Goal: Task Accomplishment & Management: Manage account settings

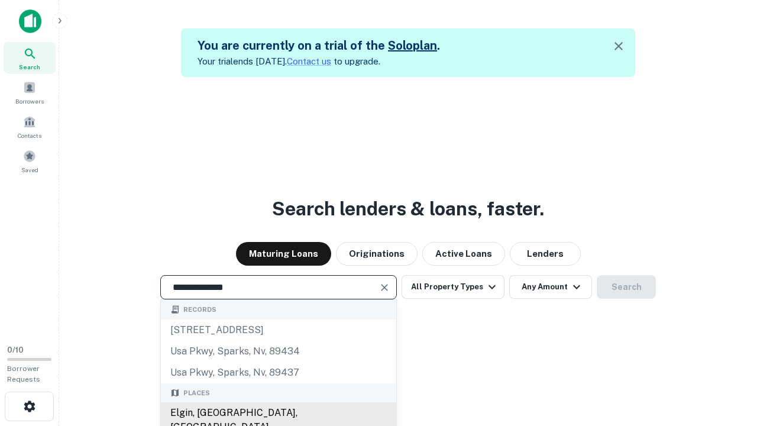
click at [278, 413] on div "Elgin, [GEOGRAPHIC_DATA], [GEOGRAPHIC_DATA]" at bounding box center [278, 419] width 235 height 35
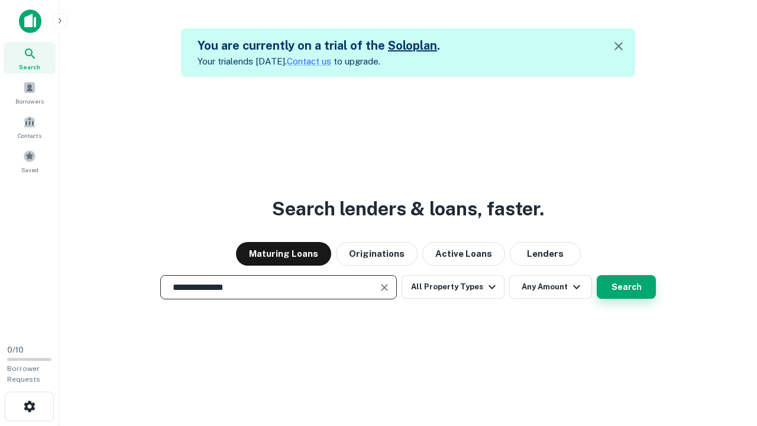
type input "**********"
click at [626, 287] on button "Search" at bounding box center [625, 287] width 59 height 24
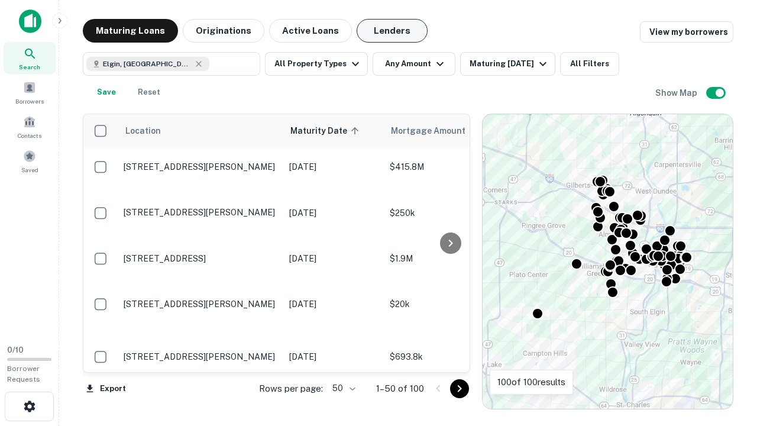
click at [392, 31] on button "Lenders" at bounding box center [391, 31] width 71 height 24
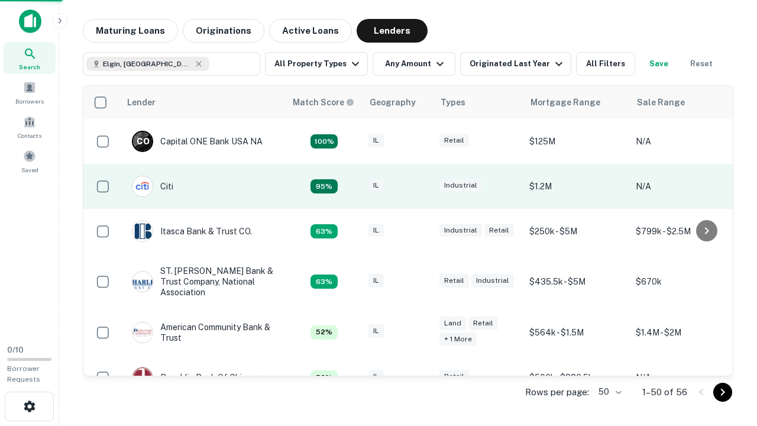
click at [420, 186] on div "IL" at bounding box center [397, 187] width 59 height 16
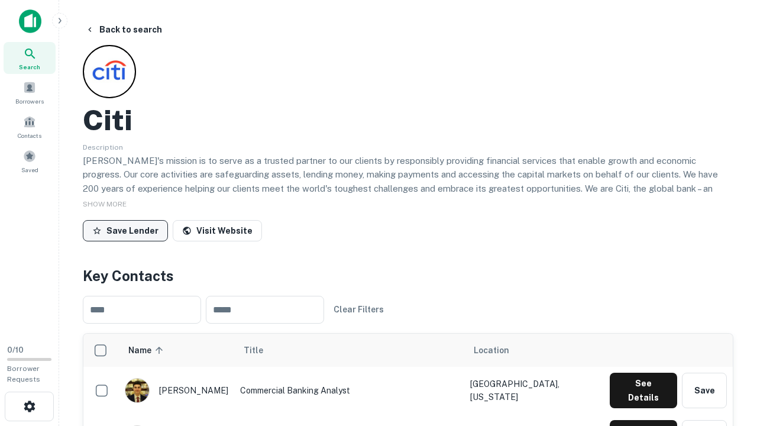
click at [125, 230] on button "Save Lender" at bounding box center [125, 230] width 85 height 21
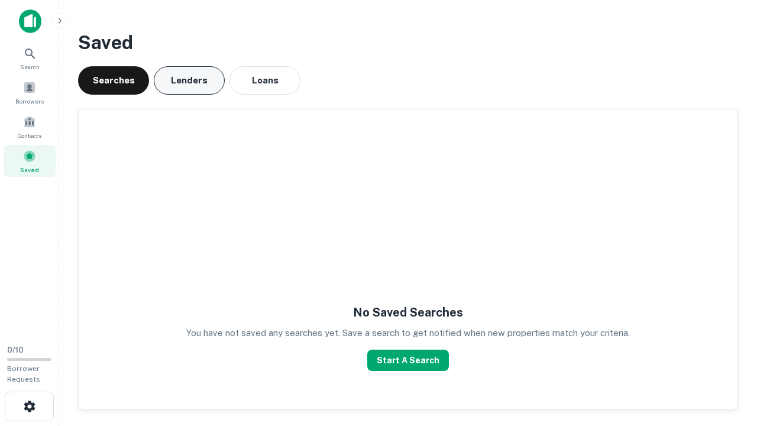
click at [189, 80] on button "Lenders" at bounding box center [189, 80] width 71 height 28
